Goal: Answer question/provide support

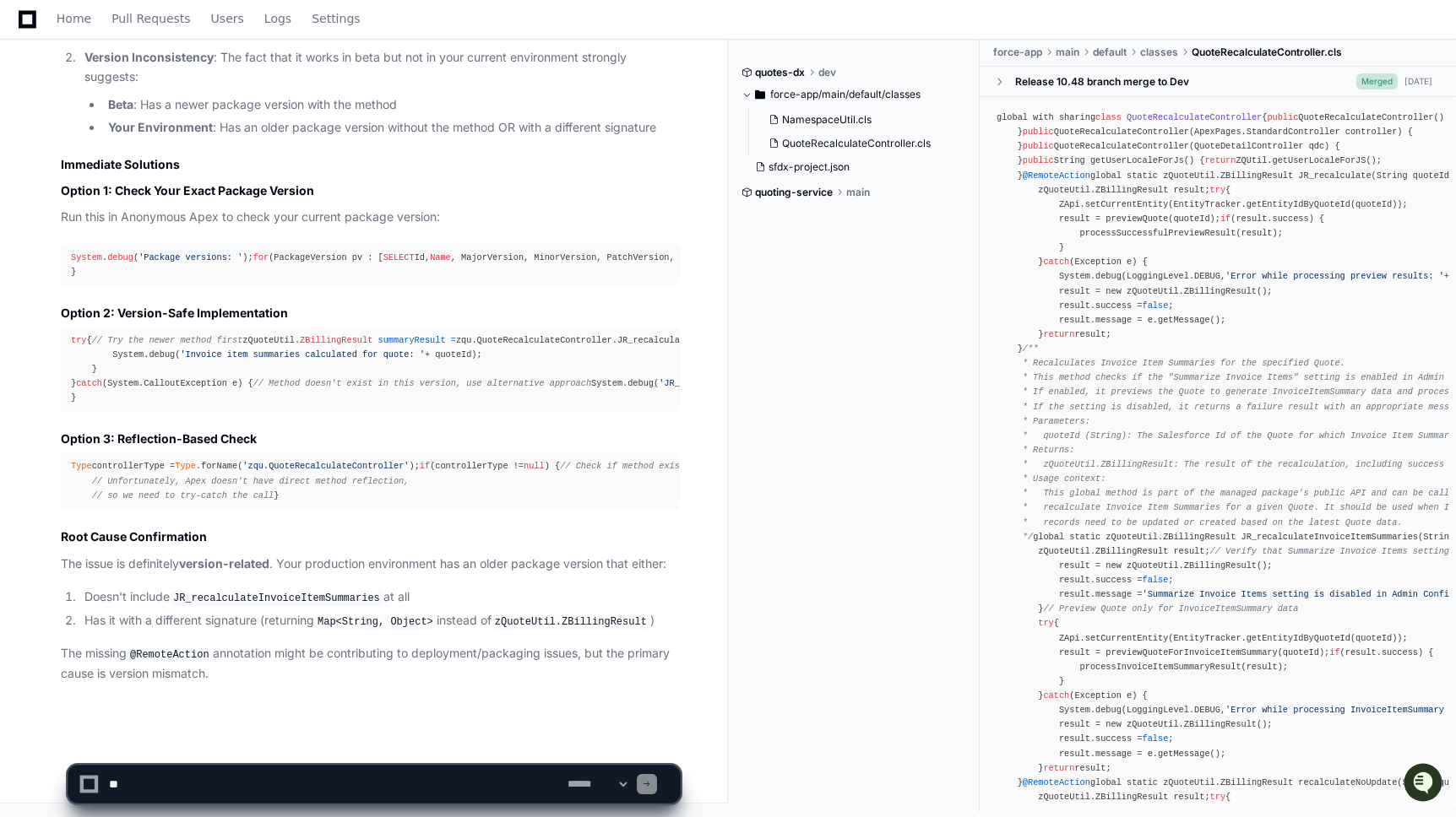
click at [239, 791] on textarea at bounding box center [334, 784] width 459 height 37
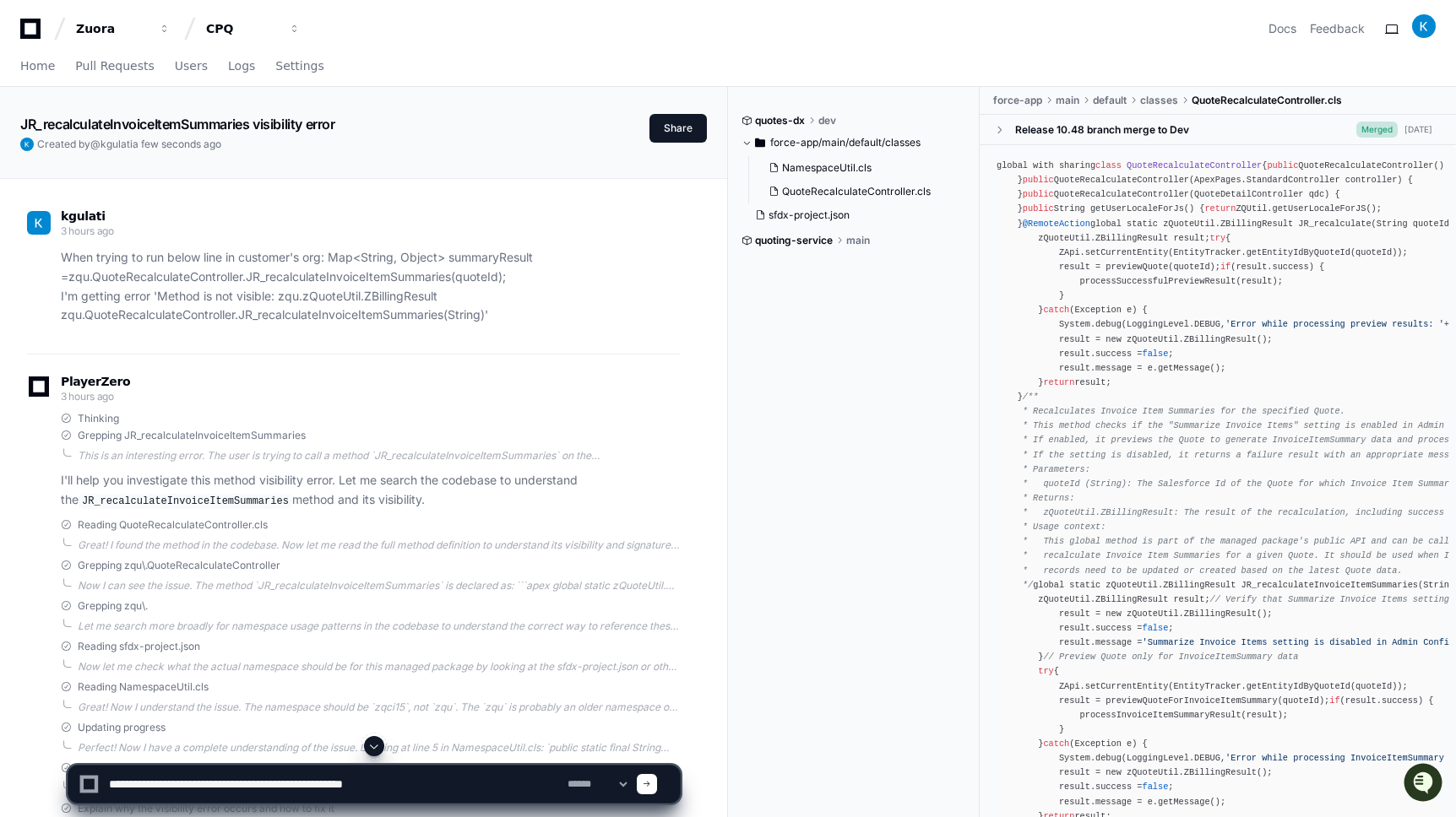
click at [255, 785] on textarea at bounding box center [334, 784] width 459 height 37
click at [254, 785] on textarea at bounding box center [334, 784] width 459 height 37
click at [526, 787] on textarea at bounding box center [334, 784] width 459 height 37
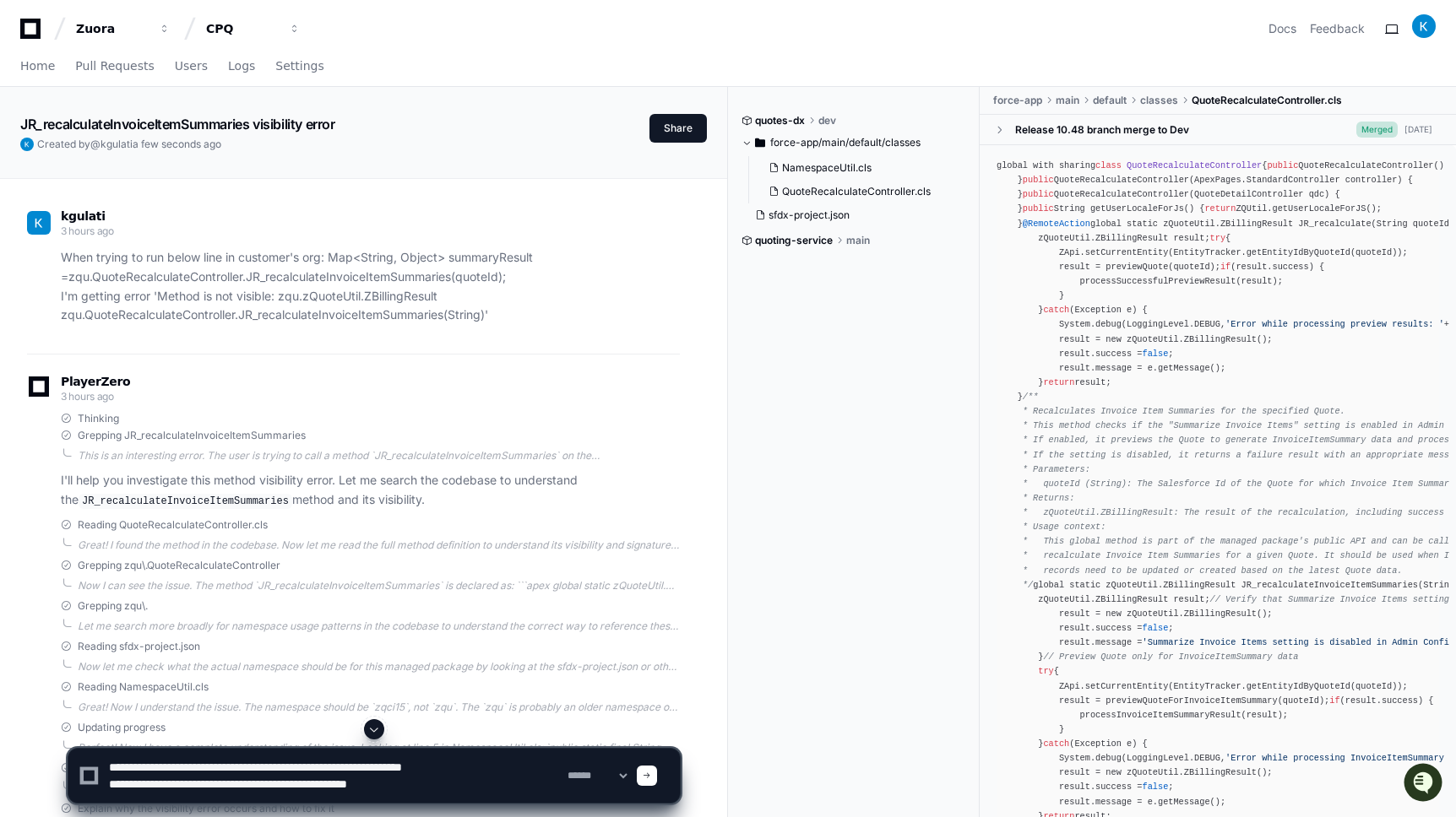
click at [136, 781] on textarea at bounding box center [334, 775] width 459 height 54
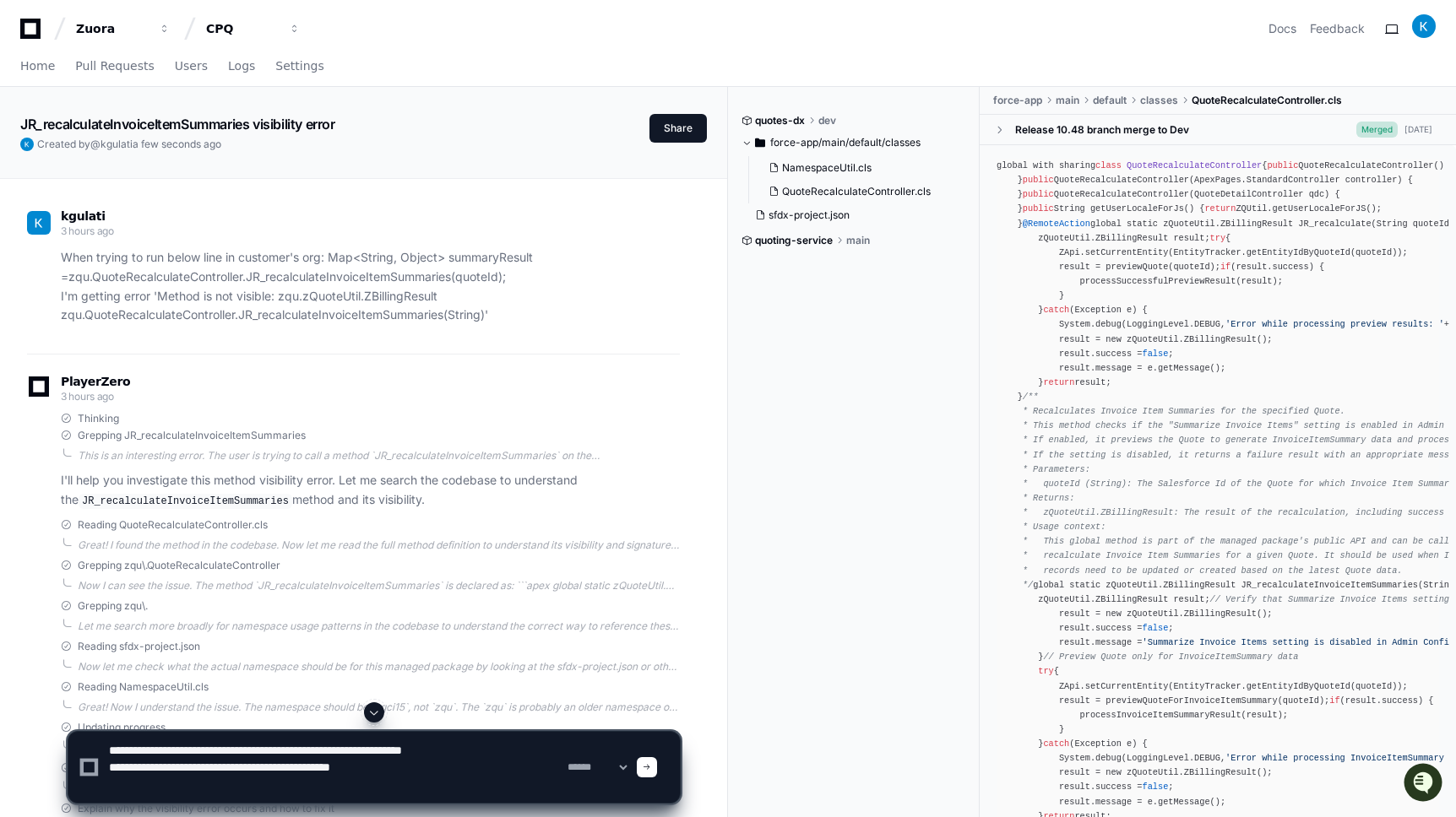
paste textarea "**********"
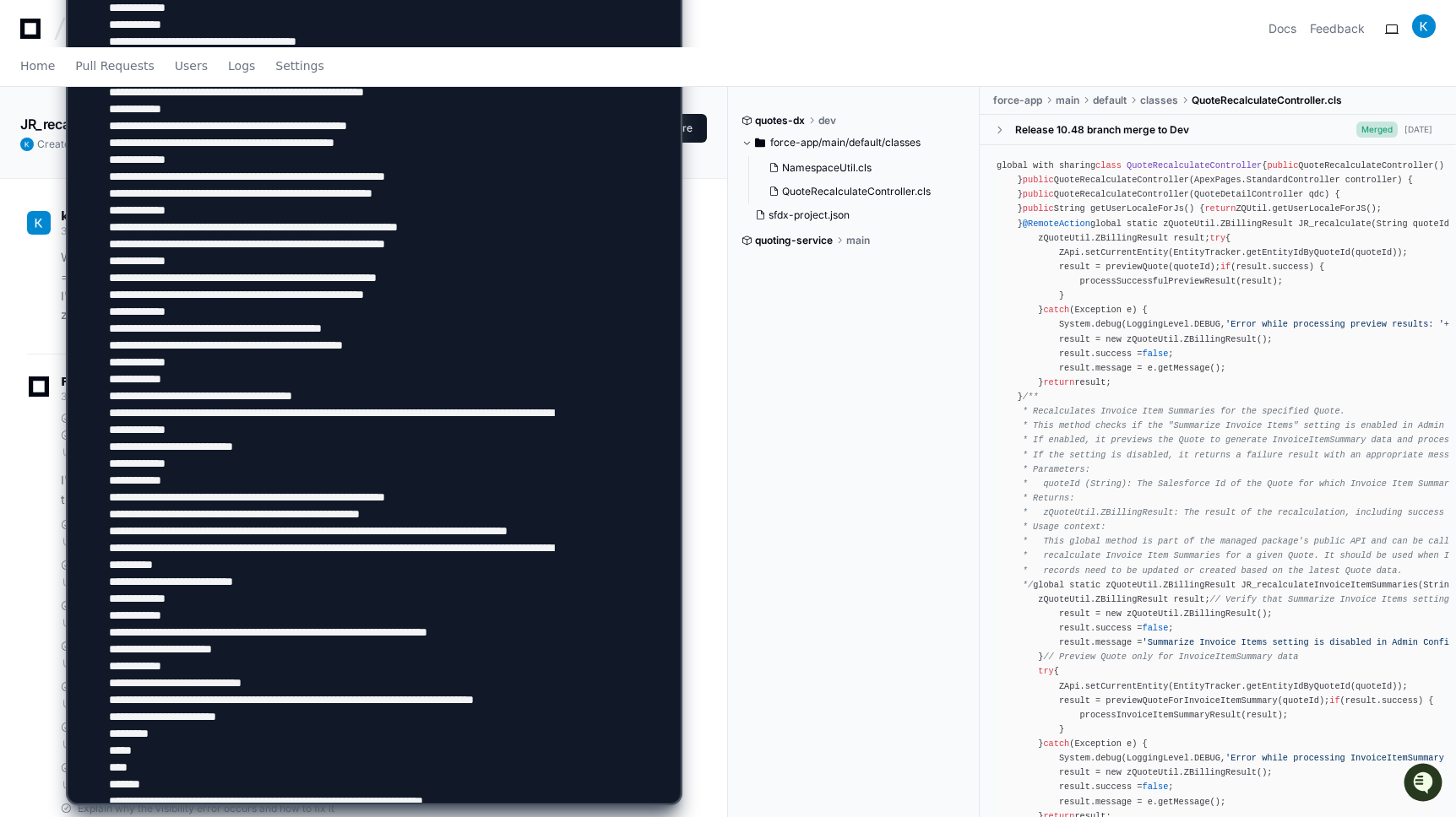
scroll to position [883, 0]
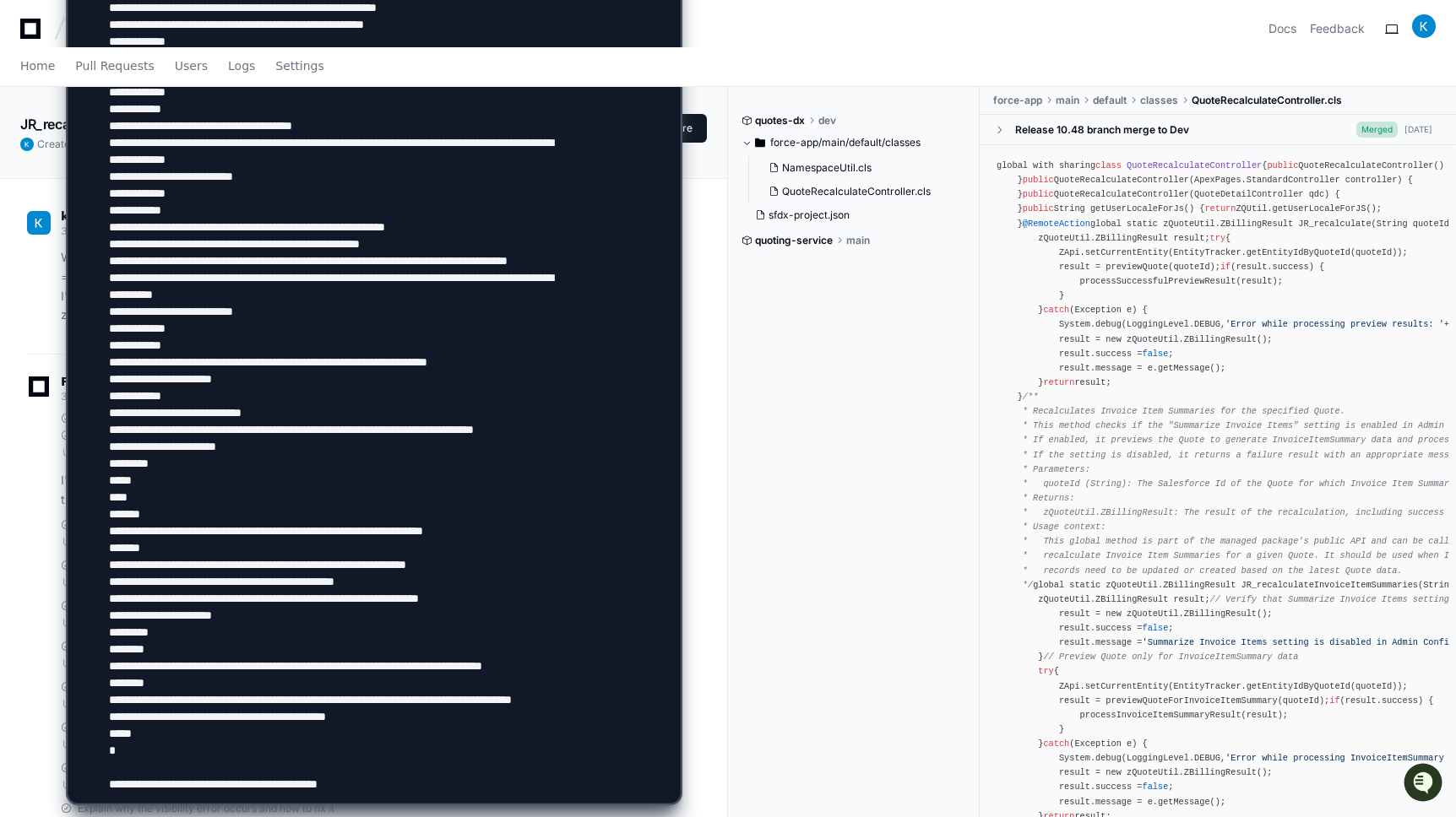
type textarea "**********"
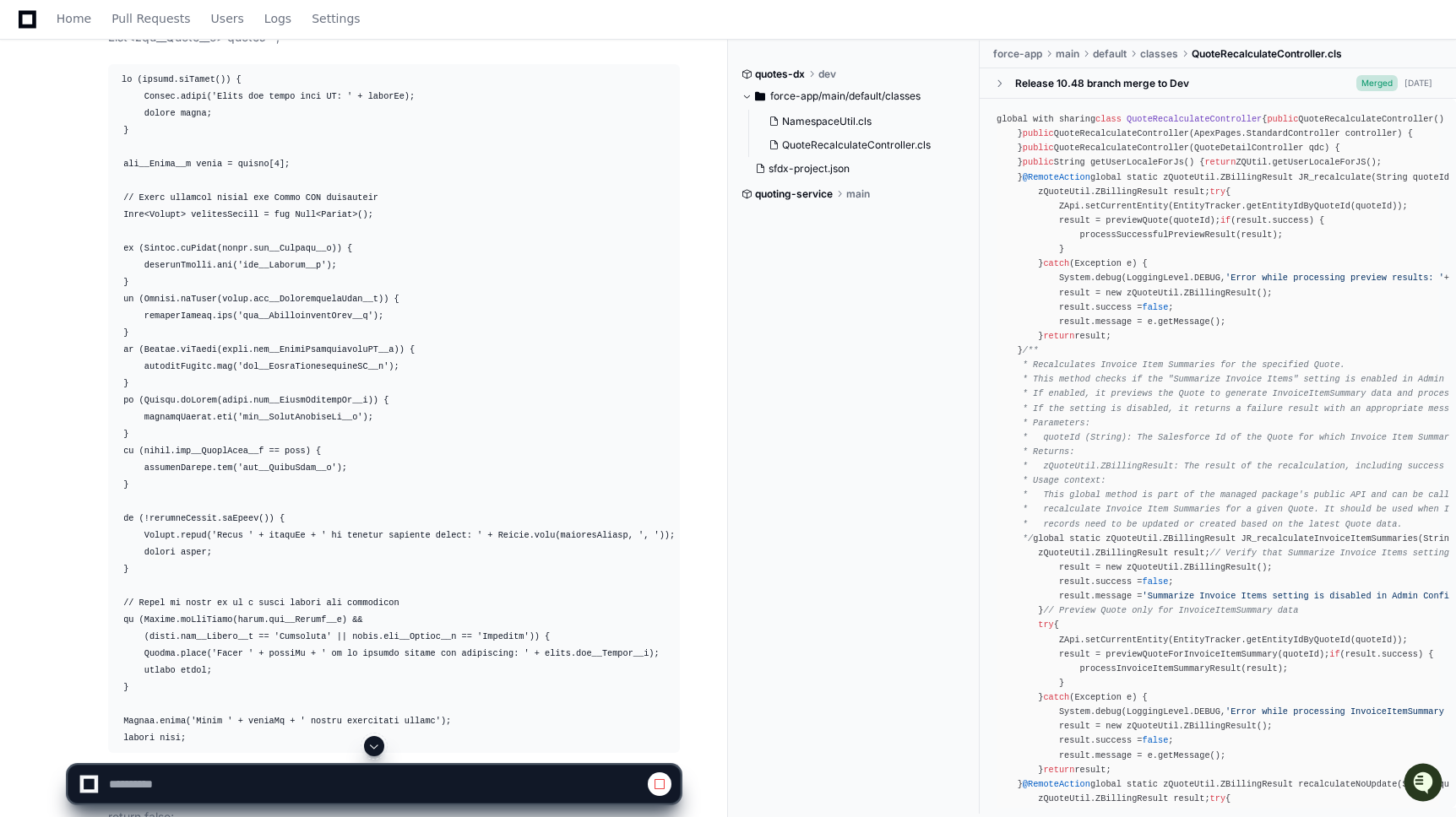
scroll to position [11996, 0]
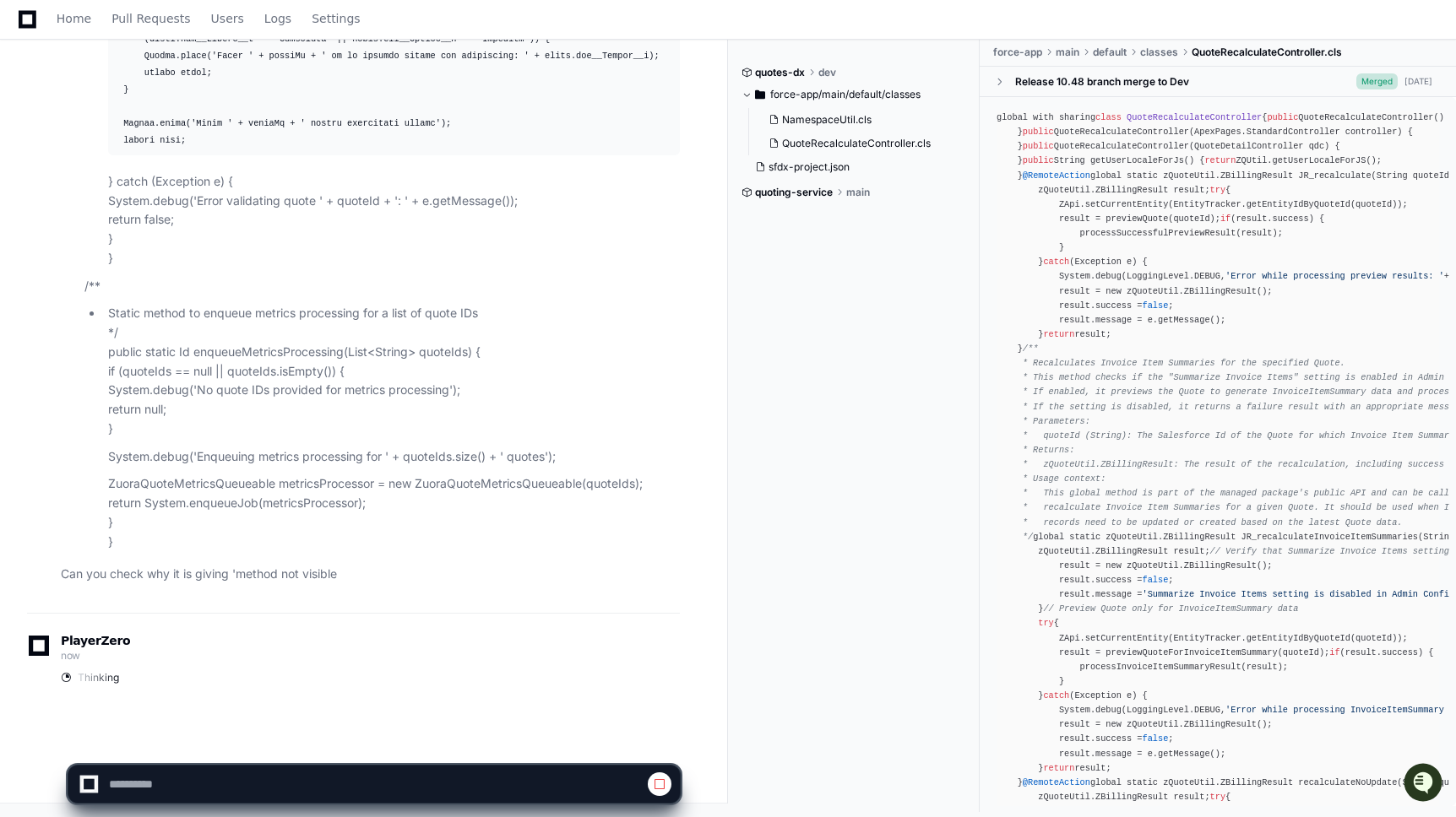
click at [302, 548] on p "ZuoraQuoteMetricsQueueable metricsProcessor = new ZuoraQuoteMetricsQueueable(qu…" at bounding box center [393, 512] width 572 height 77
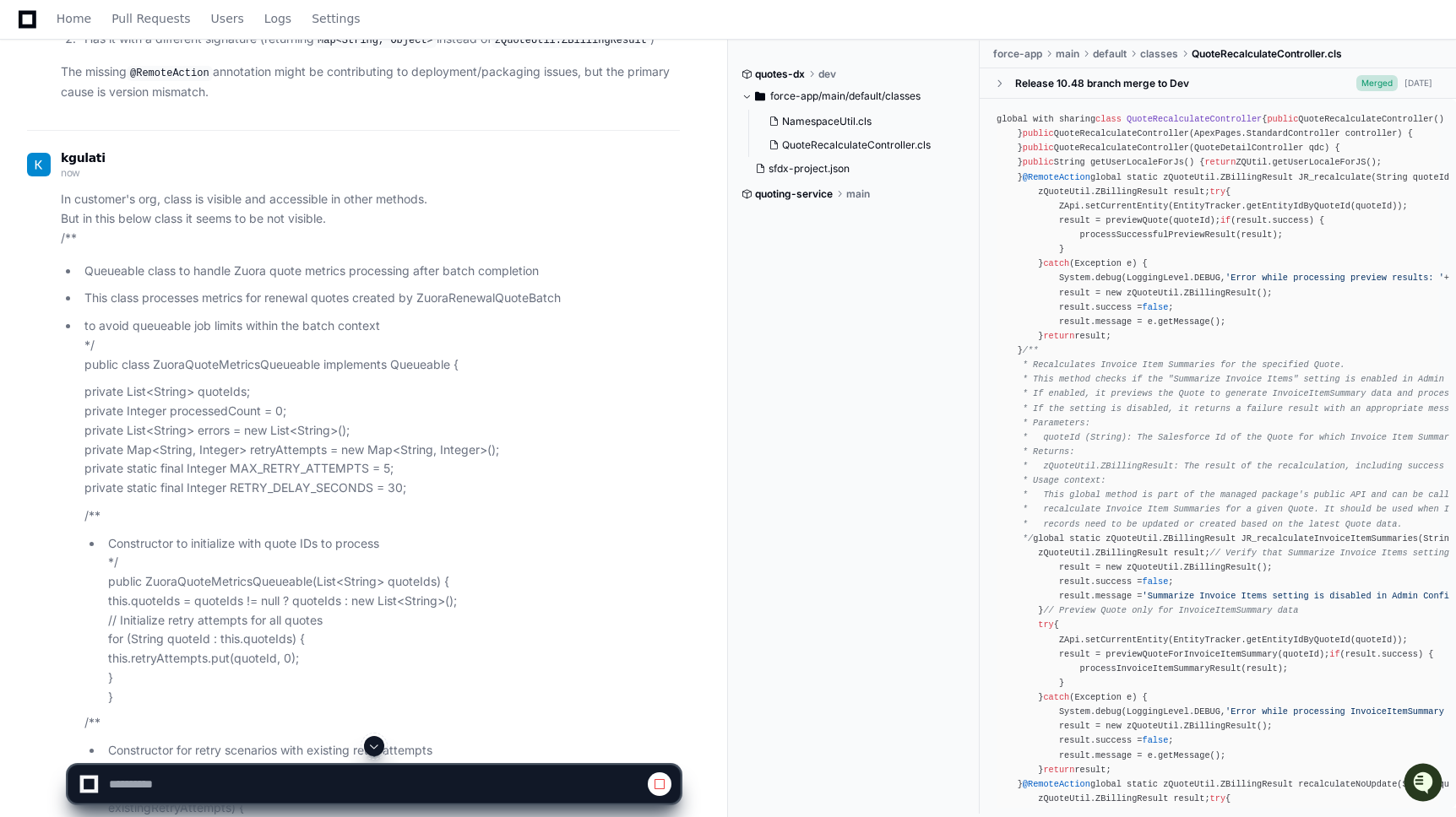
scroll to position [6181, 0]
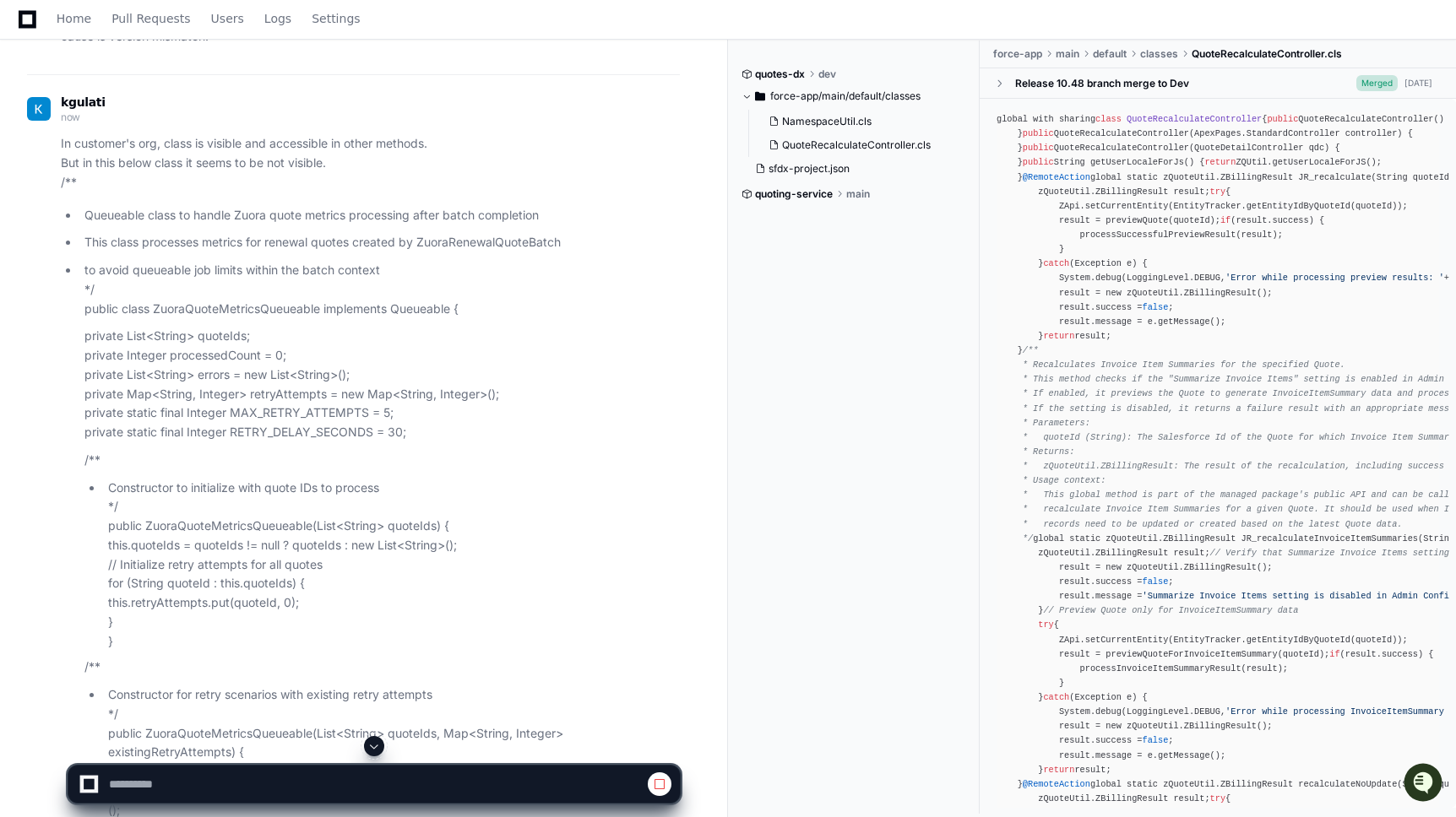
click at [613, 192] on p "In customer's org, class is visible and accessible in other methods. But in thi…" at bounding box center [370, 163] width 619 height 57
click at [420, 125] on div "kgulati now" at bounding box center [353, 111] width 653 height 28
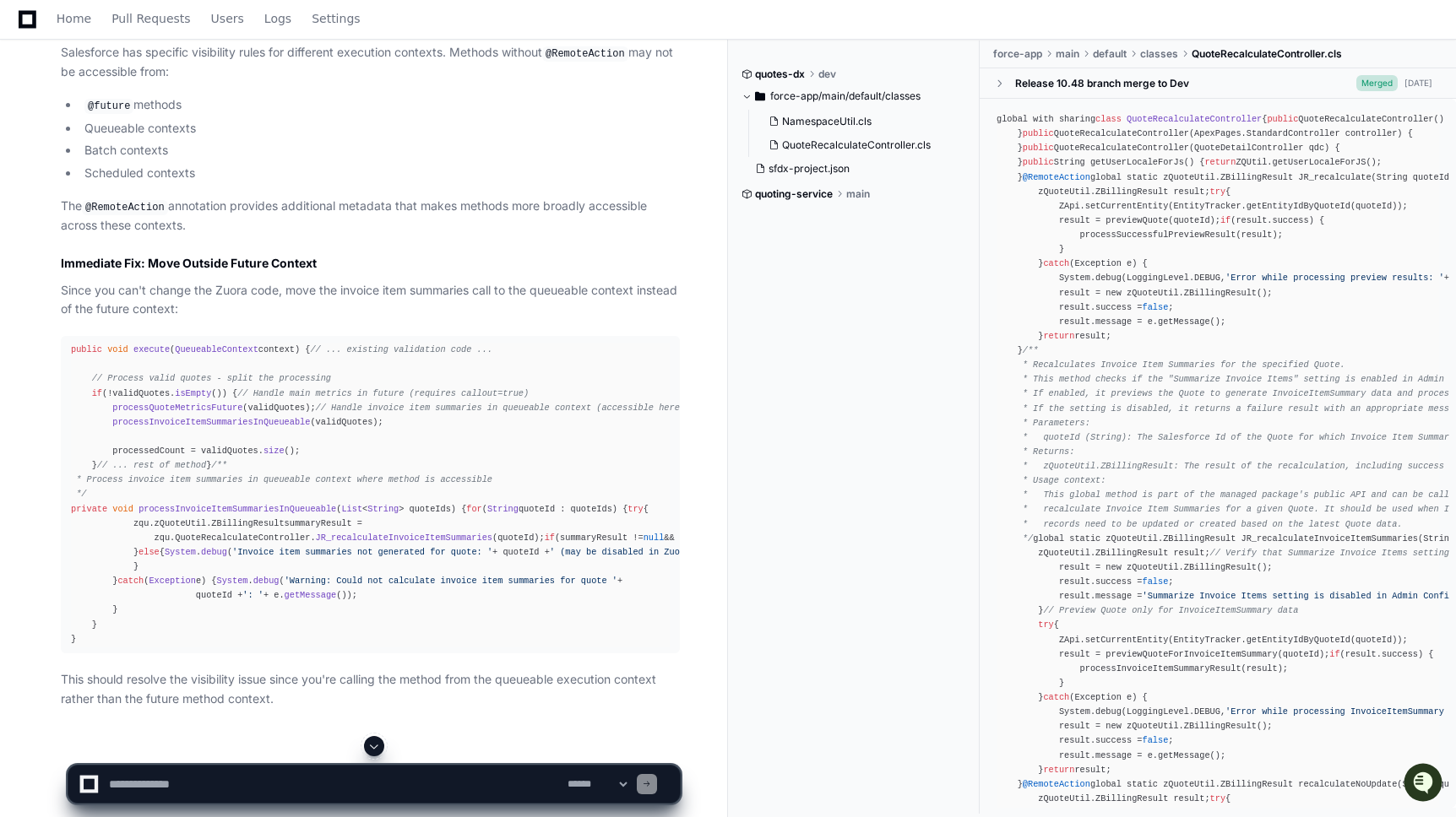
scroll to position [13890, 0]
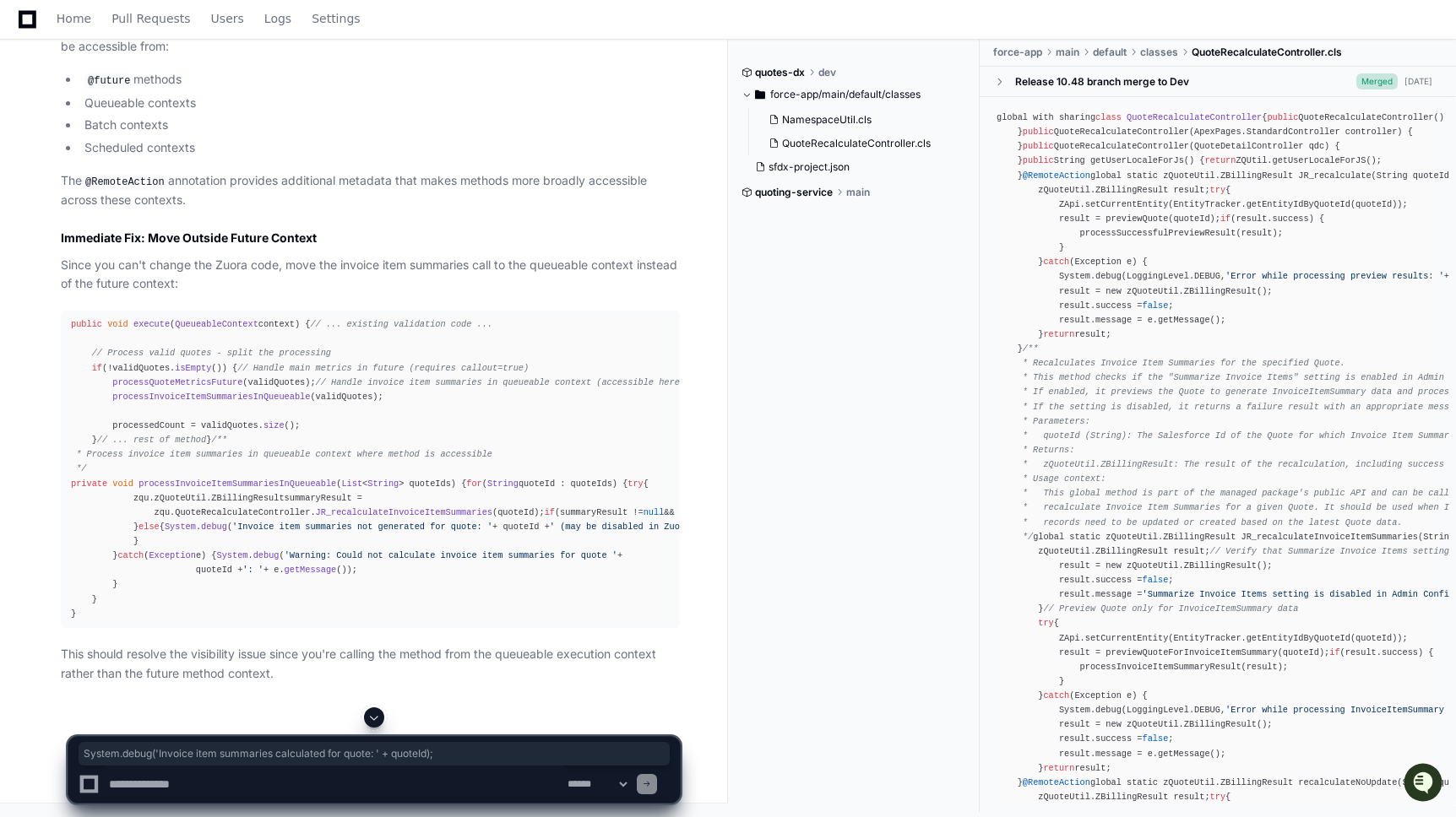
scroll to position [14866, 0]
click at [272, 392] on span "processInvoiceItemSummariesInQueueable" at bounding box center [211, 397] width 198 height 10
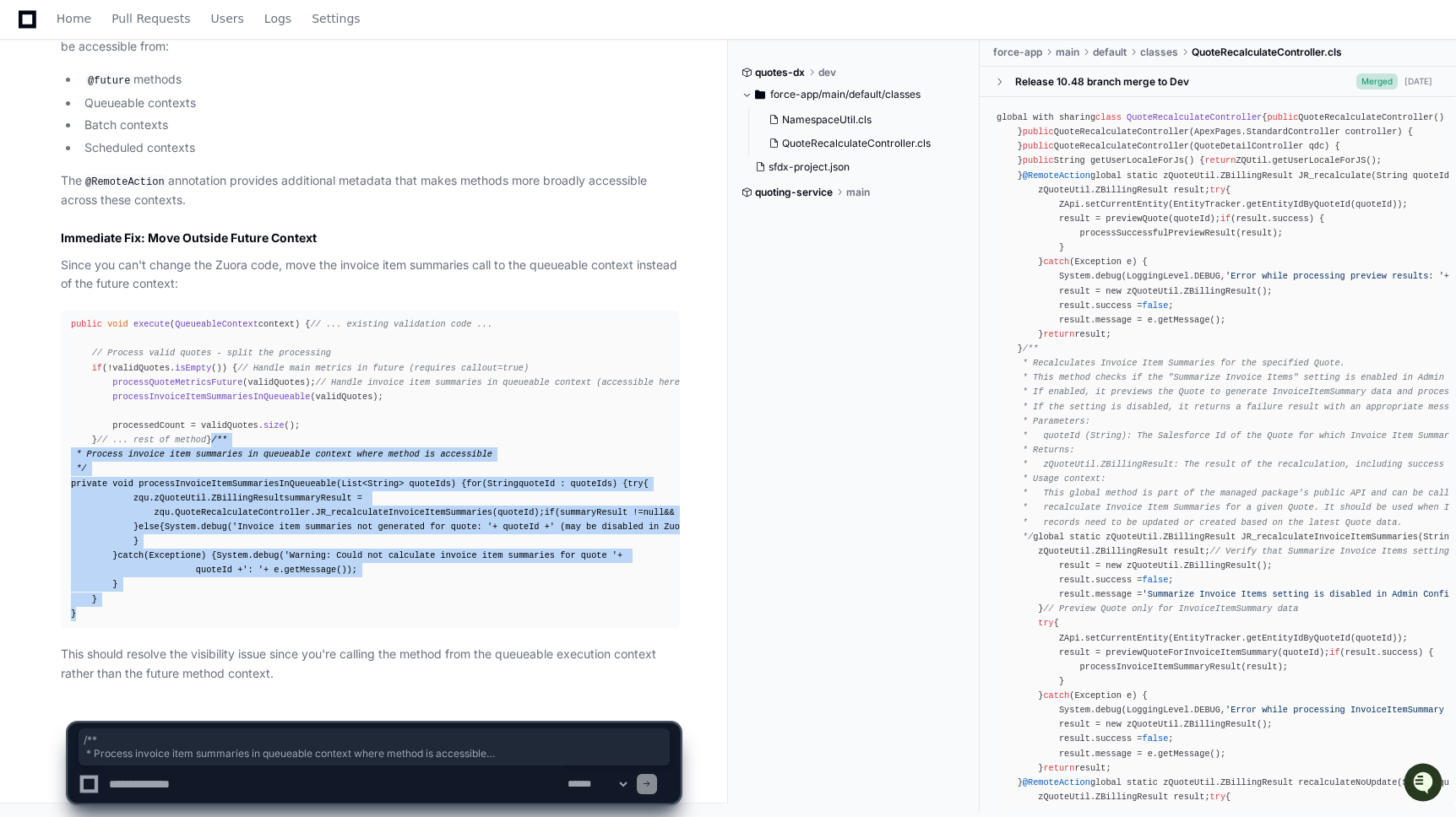
drag, startPoint x: 72, startPoint y: 323, endPoint x: 112, endPoint y: 610, distance: 289.8
click at [112, 610] on div "public void execute ( QueueableContext context ) { // ... existing validation c…" at bounding box center [370, 469] width 599 height 304
copy div "/** * Process invoice item summaries in queueable context where method is acces…"
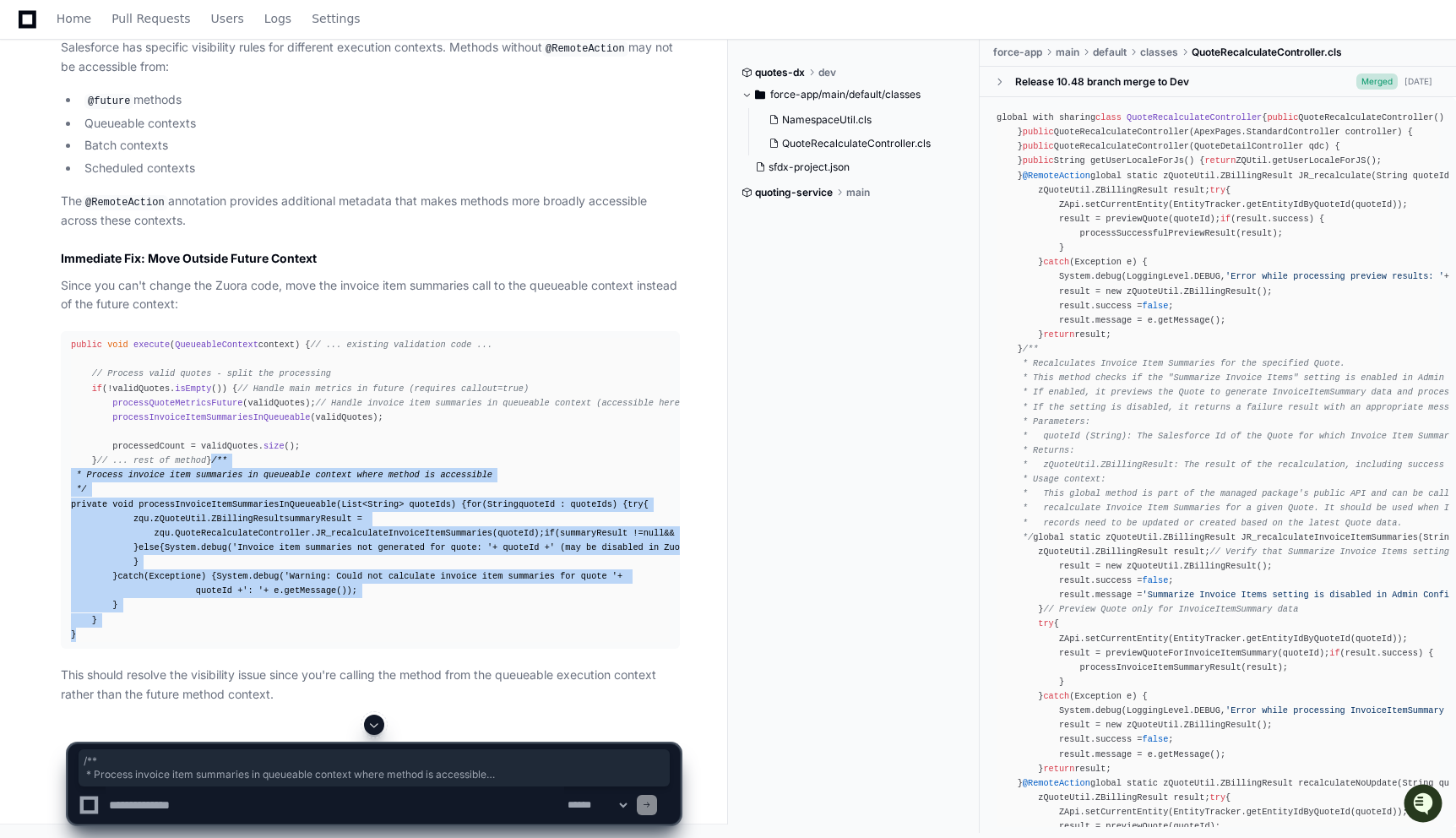
scroll to position [14686, 0]
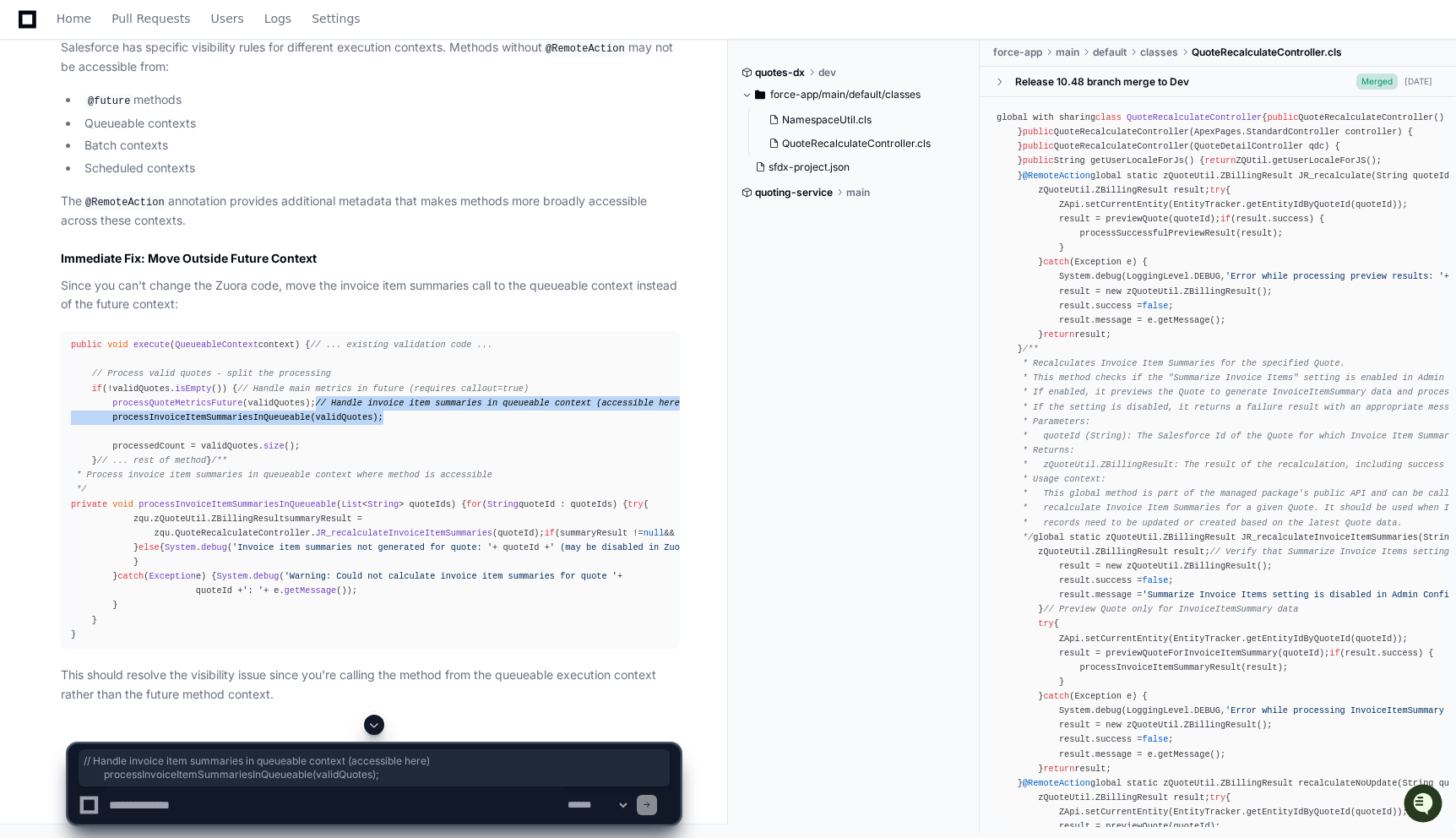
drag, startPoint x: 388, startPoint y: 400, endPoint x: 112, endPoint y: 386, distance: 276.4
click at [112, 386] on div "public void execute ( QueueableContext context ) { // ... existing validation c…" at bounding box center [370, 490] width 599 height 304
copy div "// Handle invoice item summaries in queueable context (accessible here) process…"
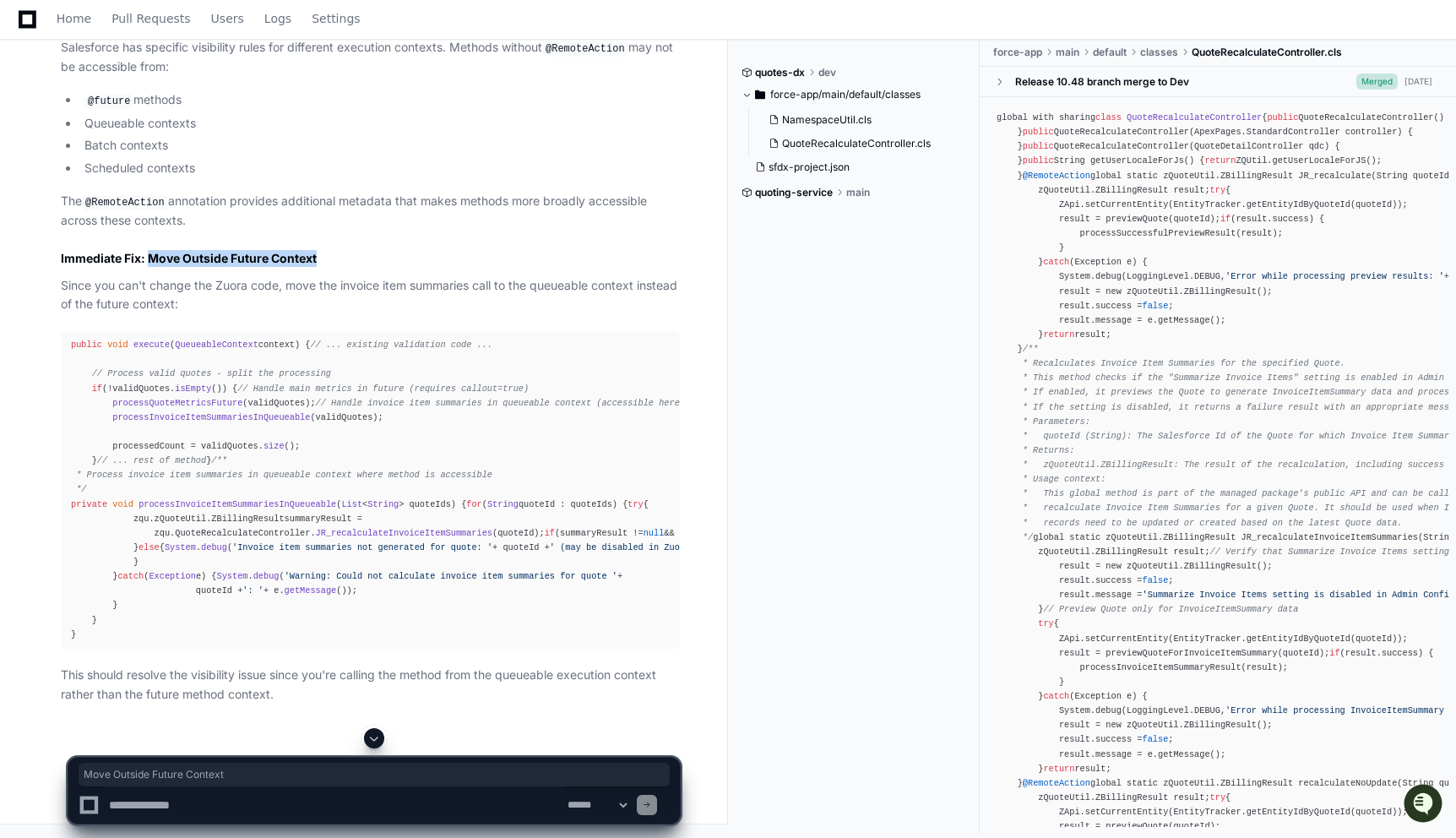
drag, startPoint x: 320, startPoint y: 182, endPoint x: 150, endPoint y: 182, distance: 170.0
click at [150, 250] on h2 "Immediate Fix: Move Outside Future Context" at bounding box center [370, 258] width 619 height 17
copy h2 "Move Outside Future Context"
click at [208, 788] on textarea at bounding box center [334, 805] width 459 height 37
paste textarea "**********"
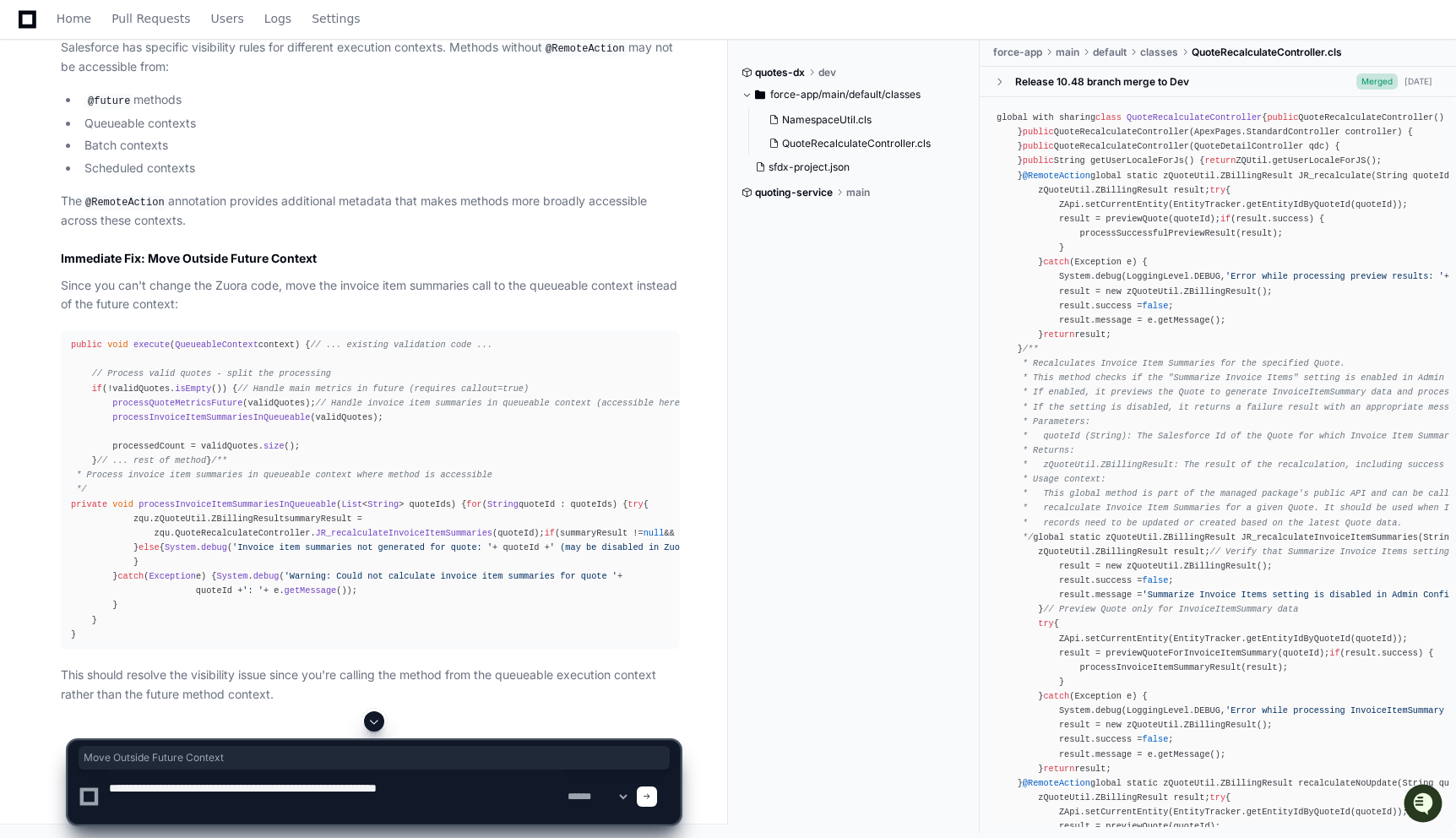
type textarea "**********"
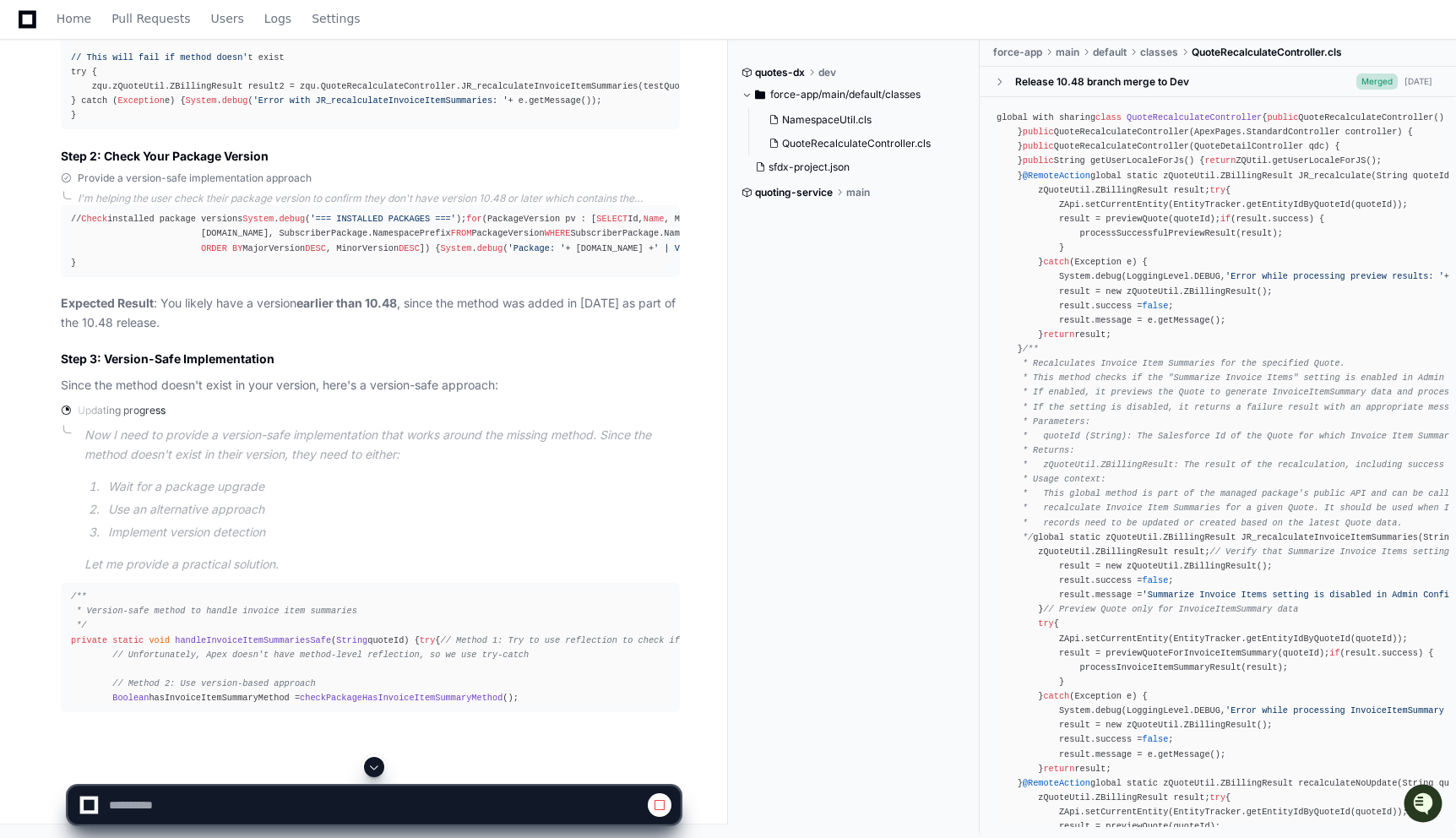
scroll to position [16451, 0]
